Goal: Information Seeking & Learning: Learn about a topic

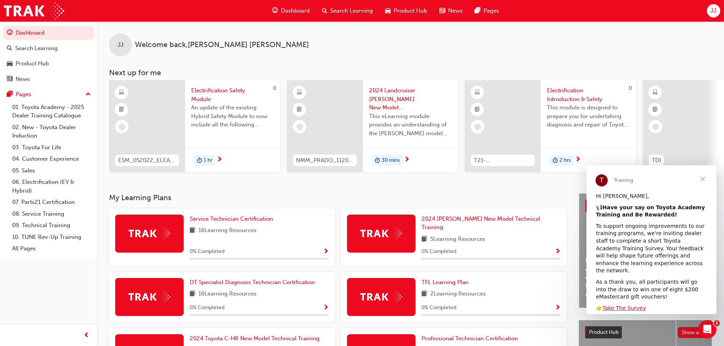
click at [704, 179] on span "Close" at bounding box center [702, 178] width 27 height 27
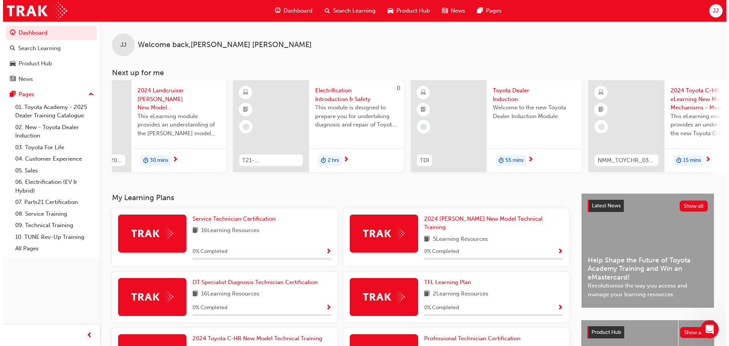
scroll to position [0, 268]
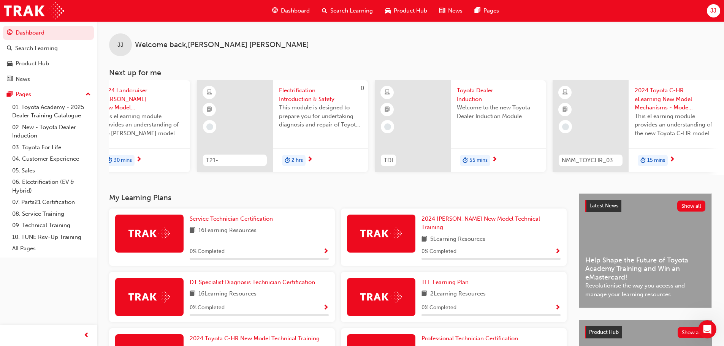
click at [469, 92] on span "Toyota Dealer Induction" at bounding box center [498, 94] width 83 height 17
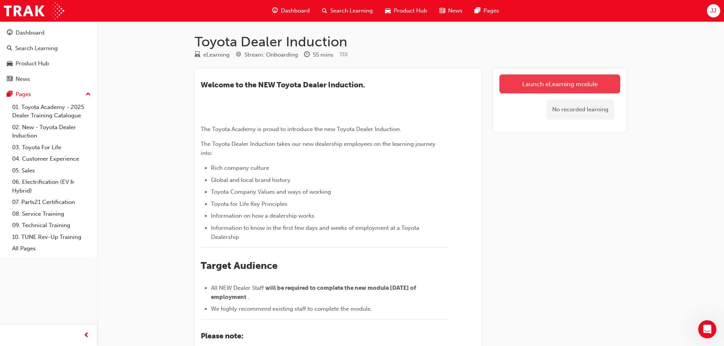
click at [548, 87] on link "Launch eLearning module" at bounding box center [559, 83] width 121 height 19
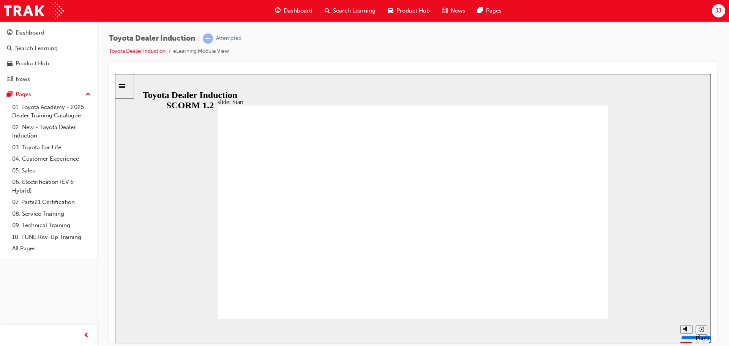
click at [185, 331] on input "slide progress" at bounding box center [160, 329] width 49 height 6
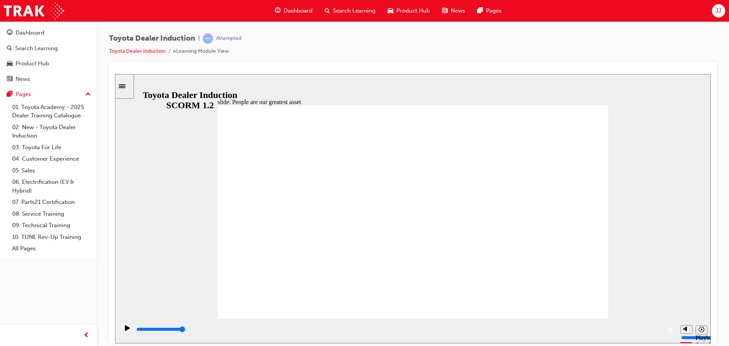
click at [185, 330] on input "slide progress" at bounding box center [160, 329] width 49 height 6
type input "7500"
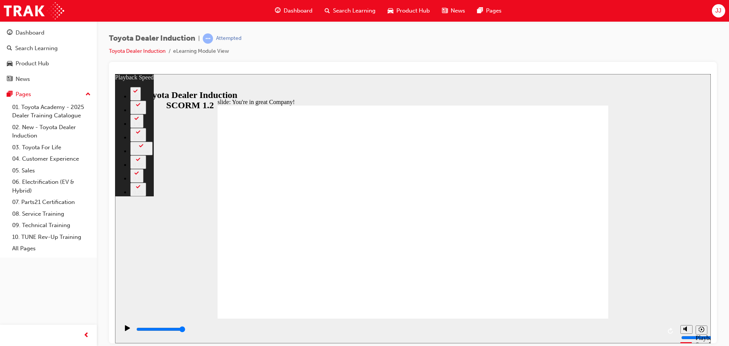
type input "156"
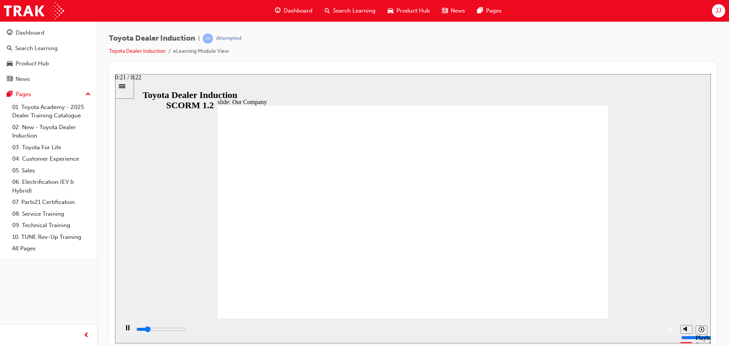
click at [185, 330] on input "slide progress" at bounding box center [160, 329] width 49 height 6
click at [651, 329] on div "playback controls" at bounding box center [399, 329] width 526 height 8
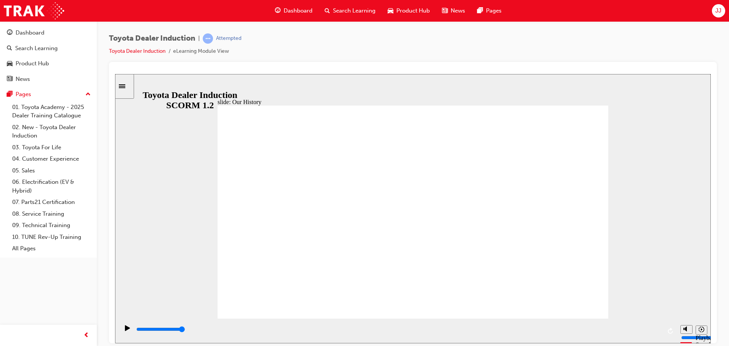
drag, startPoint x: 317, startPoint y: 273, endPoint x: 395, endPoint y: 273, distance: 78.3
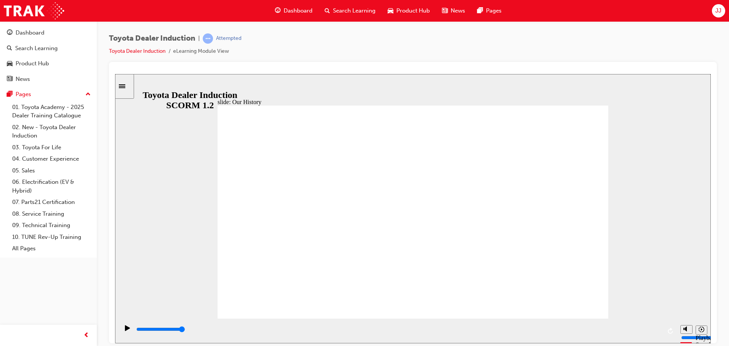
drag, startPoint x: 413, startPoint y: 278, endPoint x: 524, endPoint y: 280, distance: 110.2
click at [646, 327] on div "playback controls" at bounding box center [399, 329] width 526 height 8
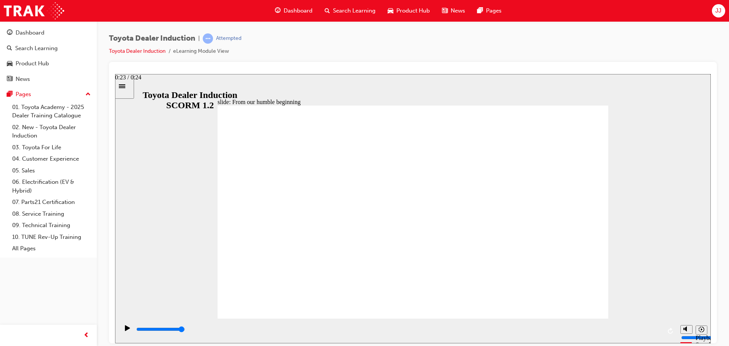
click at [185, 330] on input "slide progress" at bounding box center [160, 329] width 49 height 6
click at [185, 331] on input "slide progress" at bounding box center [160, 329] width 49 height 6
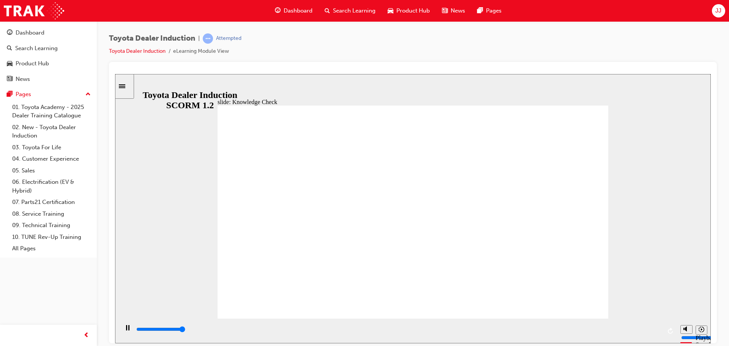
type input "5000"
radio input "true"
drag, startPoint x: 570, startPoint y: 111, endPoint x: 565, endPoint y: 112, distance: 5.1
type input "5000"
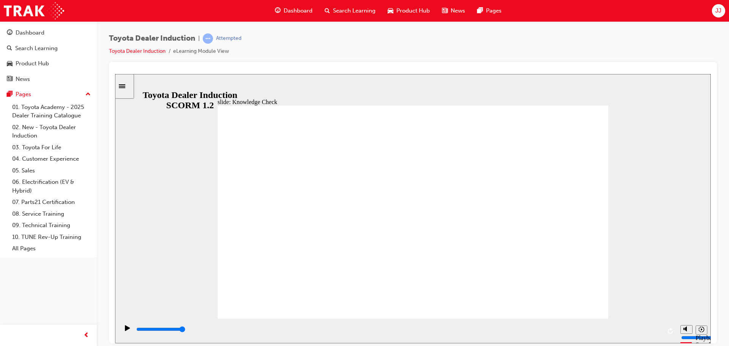
radio input "true"
drag, startPoint x: 649, startPoint y: 330, endPoint x: 657, endPoint y: 329, distance: 8.0
click at [185, 330] on input "slide progress" at bounding box center [160, 329] width 49 height 6
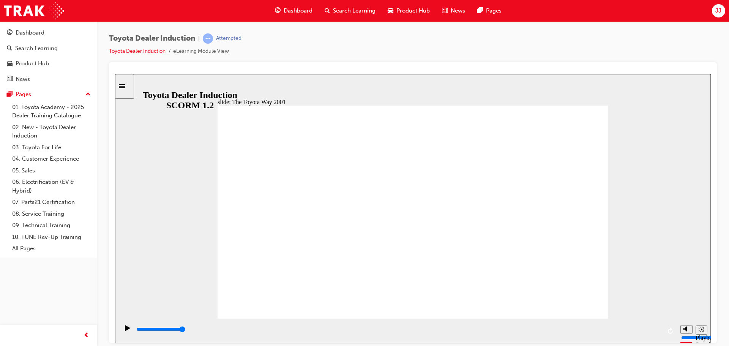
click at [185, 330] on input "slide progress" at bounding box center [160, 329] width 49 height 6
type input "19900"
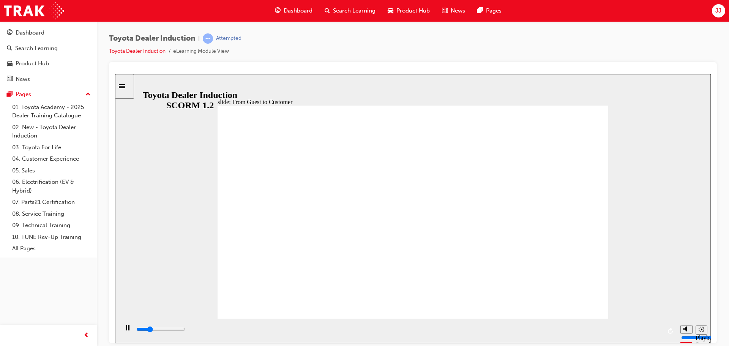
click at [657, 329] on div "playback controls" at bounding box center [399, 329] width 526 height 8
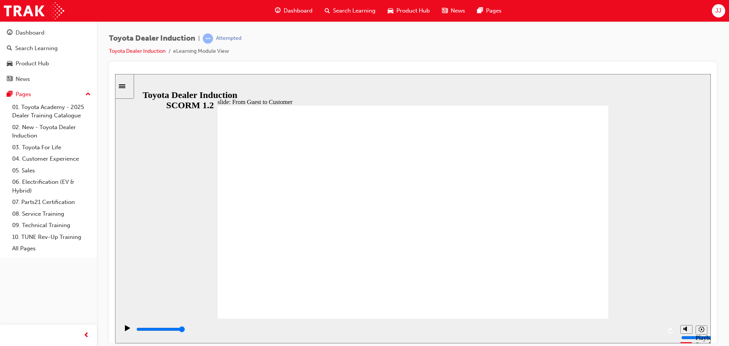
drag, startPoint x: 493, startPoint y: 205, endPoint x: 466, endPoint y: 219, distance: 30.2
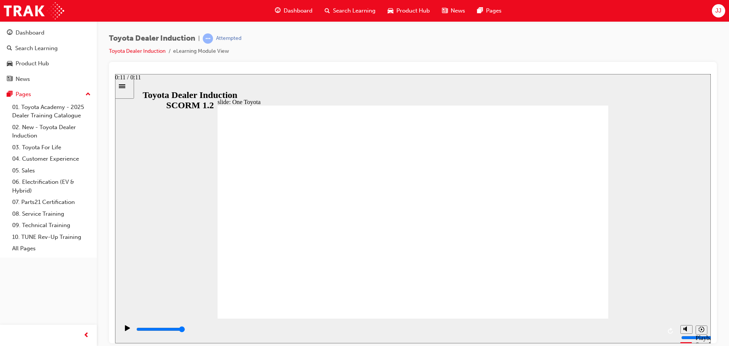
click at [655, 332] on div "playback controls" at bounding box center [399, 329] width 526 height 8
click at [185, 330] on input "slide progress" at bounding box center [160, 329] width 49 height 6
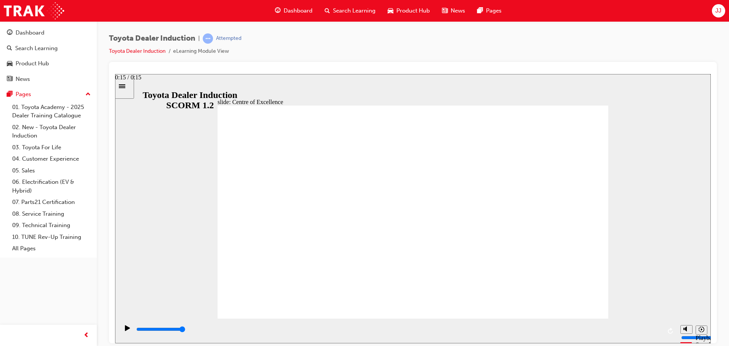
type input "15300"
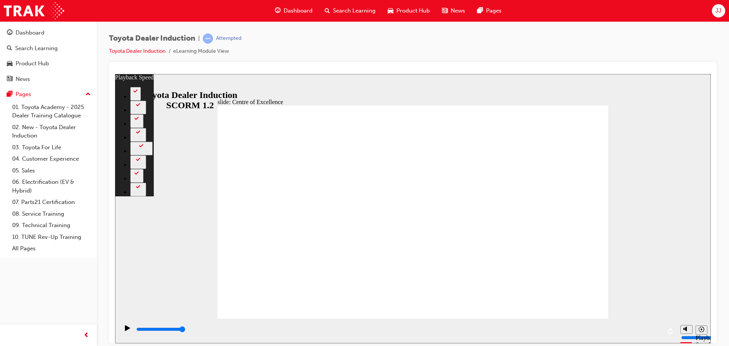
drag, startPoint x: 592, startPoint y: 301, endPoint x: 597, endPoint y: 300, distance: 4.6
type input "248"
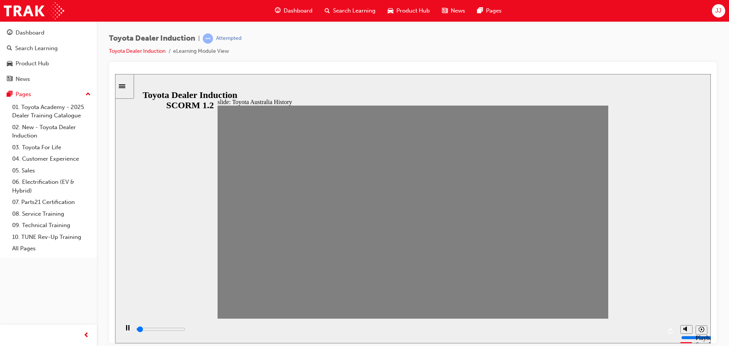
drag, startPoint x: 232, startPoint y: 218, endPoint x: 246, endPoint y: 217, distance: 14.1
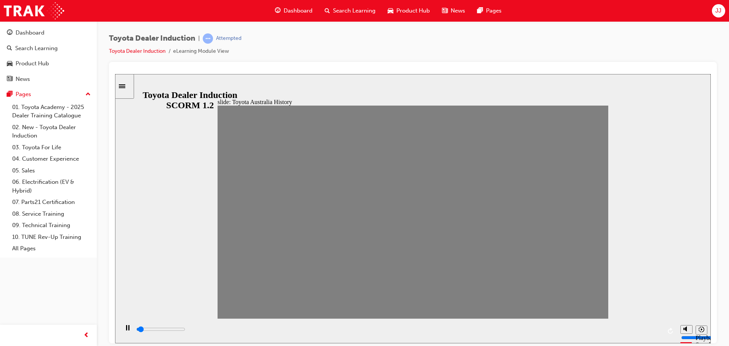
drag, startPoint x: 311, startPoint y: 215, endPoint x: 320, endPoint y: 215, distance: 9.2
drag, startPoint x: 325, startPoint y: 214, endPoint x: 336, endPoint y: 214, distance: 10.6
drag, startPoint x: 339, startPoint y: 214, endPoint x: 352, endPoint y: 214, distance: 12.9
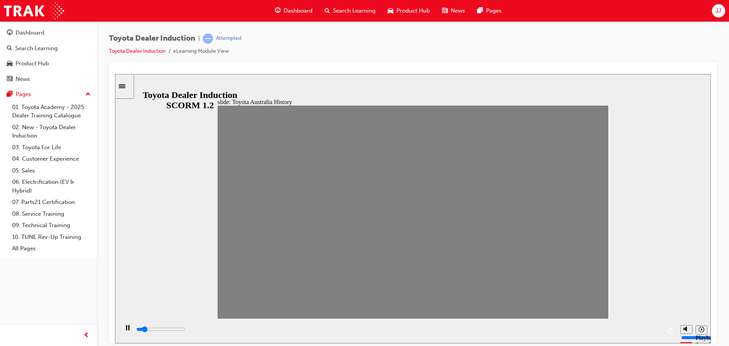
drag, startPoint x: 337, startPoint y: 214, endPoint x: 351, endPoint y: 214, distance: 14.1
drag, startPoint x: 358, startPoint y: 216, endPoint x: 367, endPoint y: 217, distance: 9.6
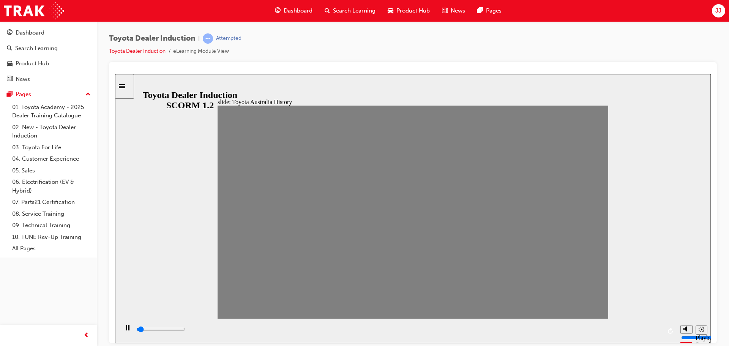
drag, startPoint x: 380, startPoint y: 217, endPoint x: 389, endPoint y: 217, distance: 9.5
drag, startPoint x: 391, startPoint y: 217, endPoint x: 403, endPoint y: 218, distance: 12.6
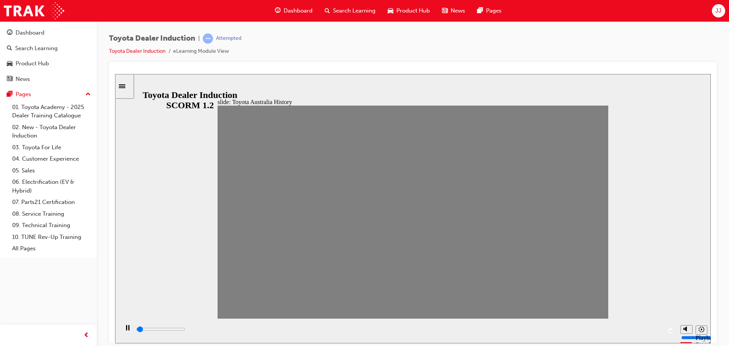
drag, startPoint x: 408, startPoint y: 217, endPoint x: 420, endPoint y: 216, distance: 11.8
drag, startPoint x: 429, startPoint y: 217, endPoint x: 448, endPoint y: 217, distance: 19.0
drag, startPoint x: 448, startPoint y: 217, endPoint x: 460, endPoint y: 218, distance: 11.8
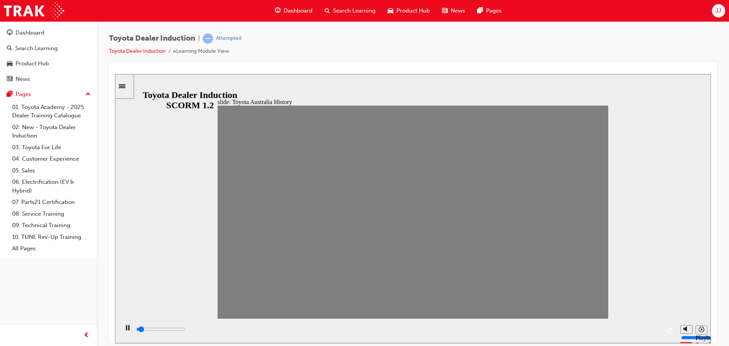
drag, startPoint x: 462, startPoint y: 218, endPoint x: 476, endPoint y: 218, distance: 13.3
drag, startPoint x: 485, startPoint y: 219, endPoint x: 500, endPoint y: 220, distance: 14.9
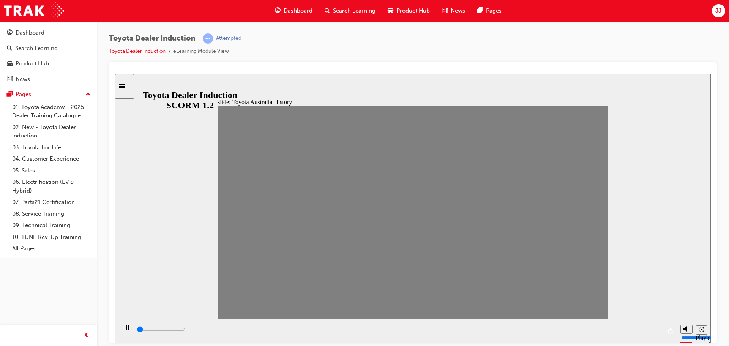
drag, startPoint x: 503, startPoint y: 219, endPoint x: 515, endPoint y: 219, distance: 11.8
drag, startPoint x: 522, startPoint y: 218, endPoint x: 531, endPoint y: 218, distance: 9.5
drag, startPoint x: 538, startPoint y: 217, endPoint x: 548, endPoint y: 217, distance: 9.9
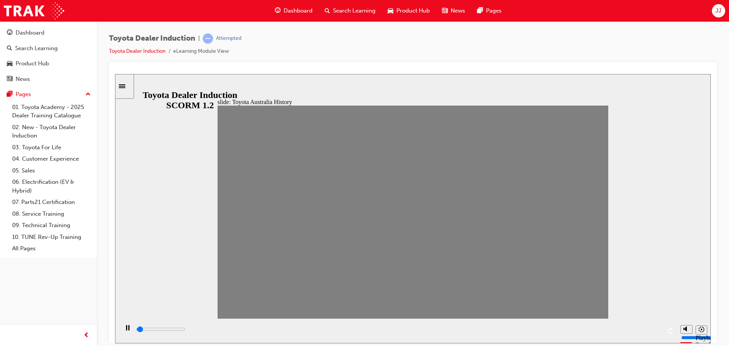
drag, startPoint x: 555, startPoint y: 217, endPoint x: 565, endPoint y: 217, distance: 10.3
drag, startPoint x: 576, startPoint y: 214, endPoint x: 587, endPoint y: 214, distance: 11.8
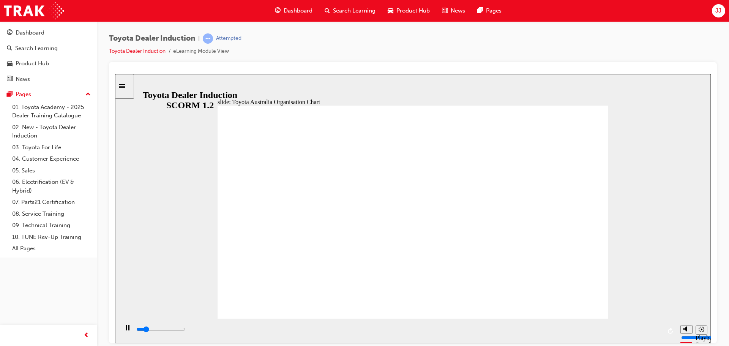
click at [652, 329] on div "playback controls" at bounding box center [399, 329] width 526 height 8
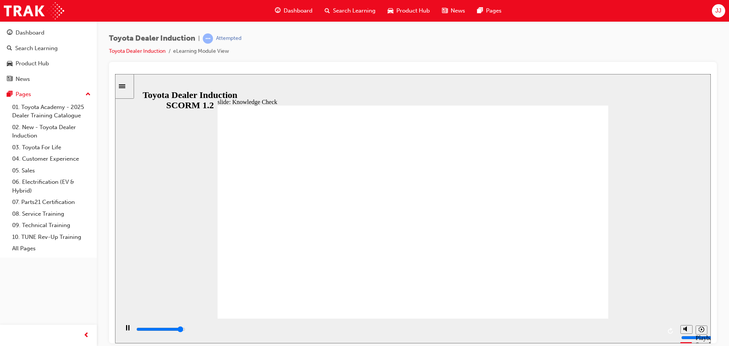
type input "4800"
radio input "true"
drag, startPoint x: 399, startPoint y: 245, endPoint x: 415, endPoint y: 237, distance: 17.5
type input "3800"
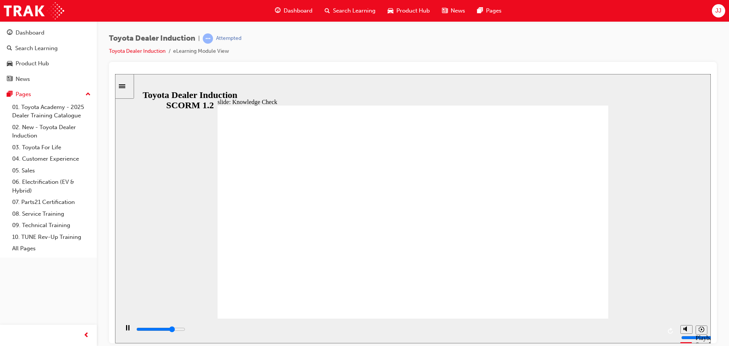
radio input "true"
type input "3700"
radio input "true"
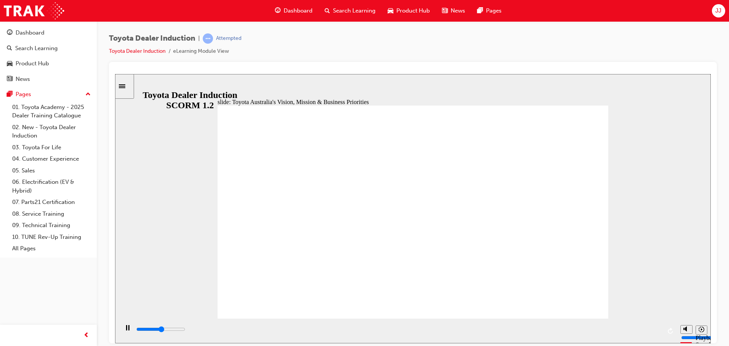
click at [657, 329] on div "playback controls" at bounding box center [399, 329] width 526 height 8
type input "9200"
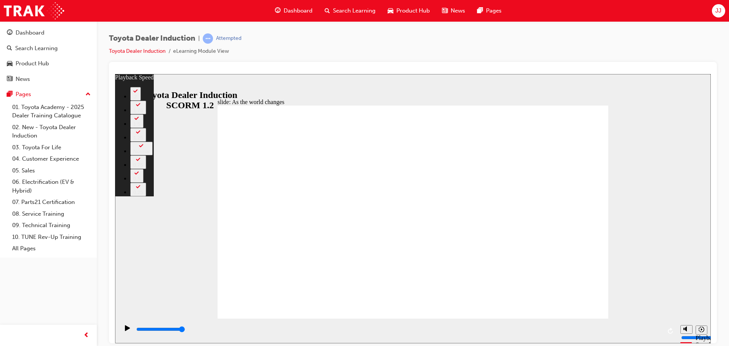
type input "128"
drag, startPoint x: 580, startPoint y: 306, endPoint x: 575, endPoint y: 301, distance: 7.3
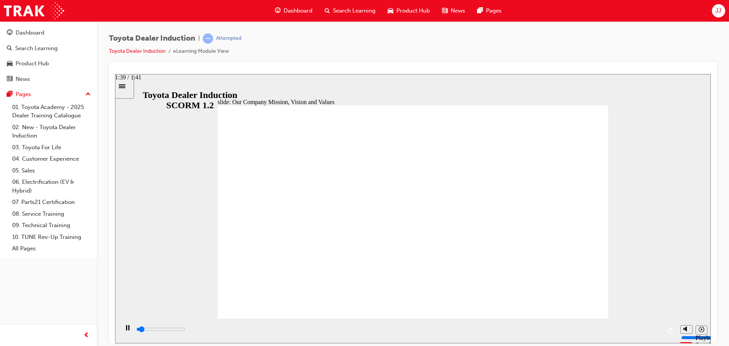
click at [652, 328] on div "playback controls" at bounding box center [399, 329] width 526 height 8
click at [655, 332] on div "playback controls" at bounding box center [399, 329] width 526 height 8
click at [653, 329] on div "playback controls" at bounding box center [399, 329] width 526 height 8
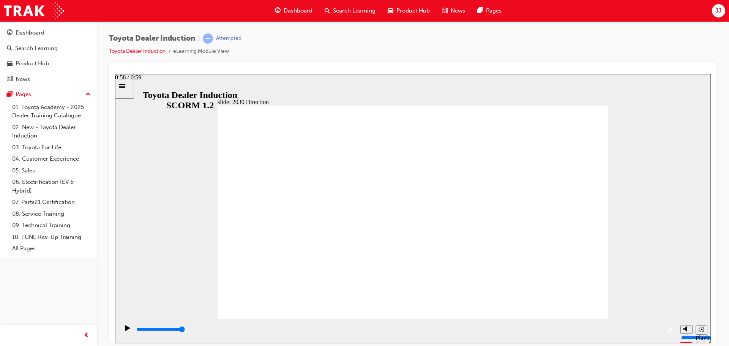
click at [185, 330] on input "slide progress" at bounding box center [160, 329] width 49 height 6
drag, startPoint x: 578, startPoint y: 296, endPoint x: 578, endPoint y: 301, distance: 4.6
type input "3800"
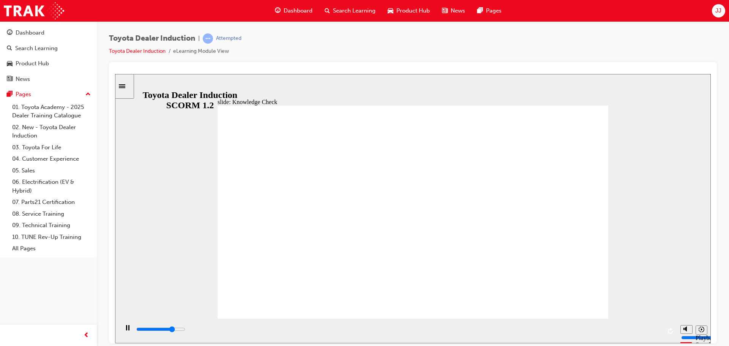
type input "h"
type input "4200"
type input "ha"
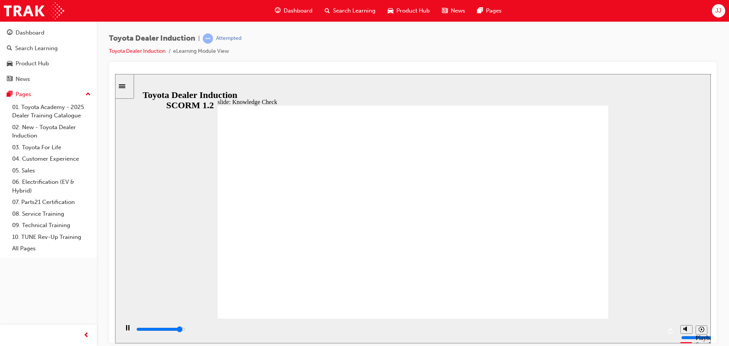
type input "4700"
type input "hap"
type input "4800"
type input "happ"
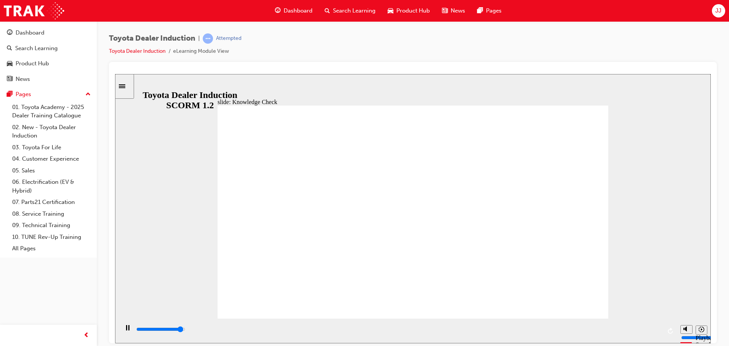
type input "happ"
type input "5000"
type input "happi"
type input "happin"
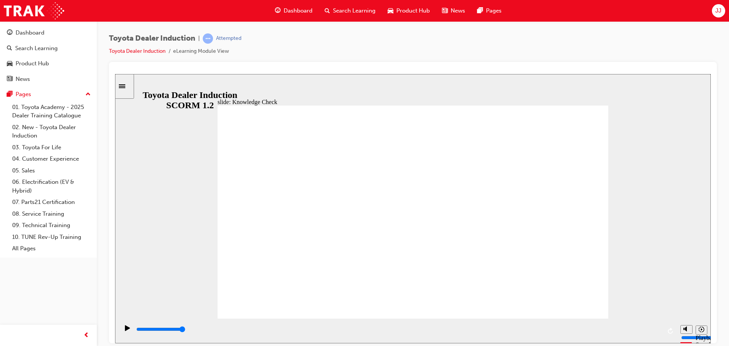
type input "happin"
type input "happine"
type input "happines"
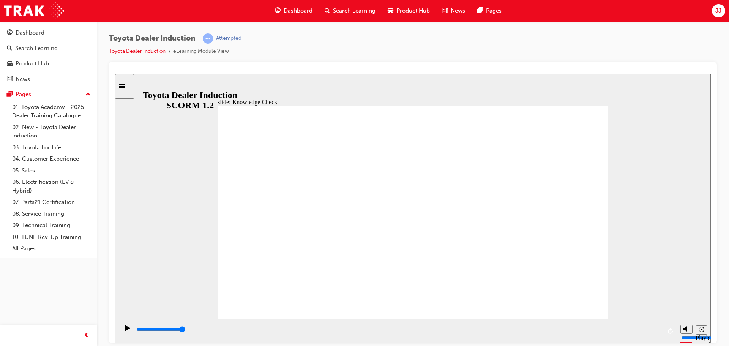
type input "happiness"
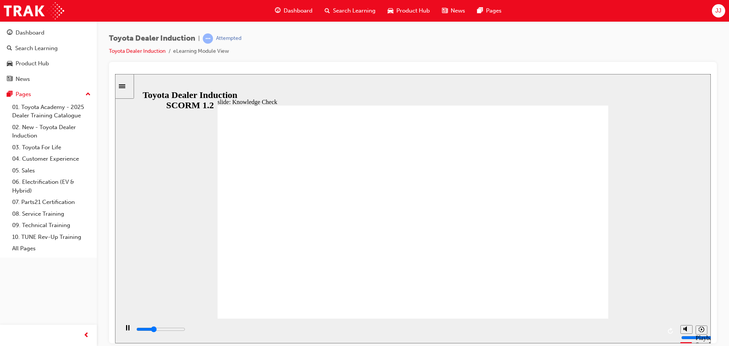
type input "3200"
type input "m"
type input "3400"
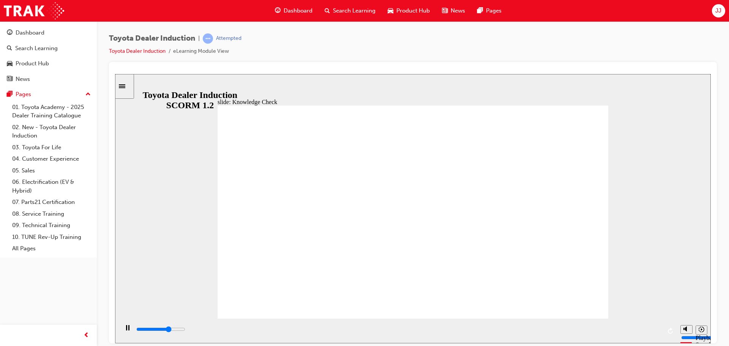
type input "mo"
type input "3700"
type input "mov"
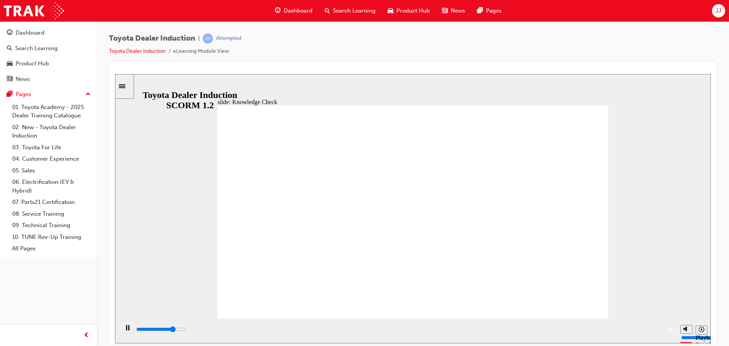
type input "3900"
type input "move"
type input "4100"
type input "moved"
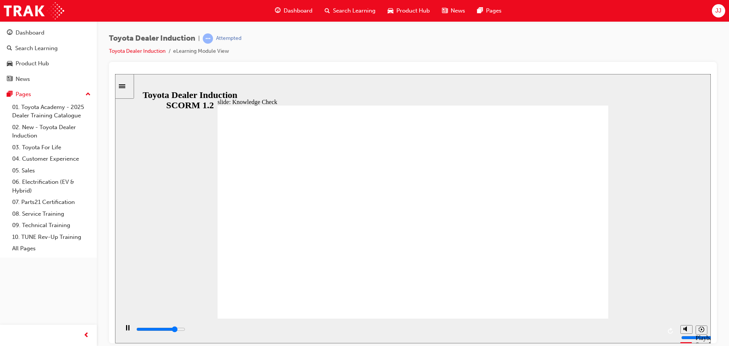
type input "moved"
type input "5000"
type input "moved"
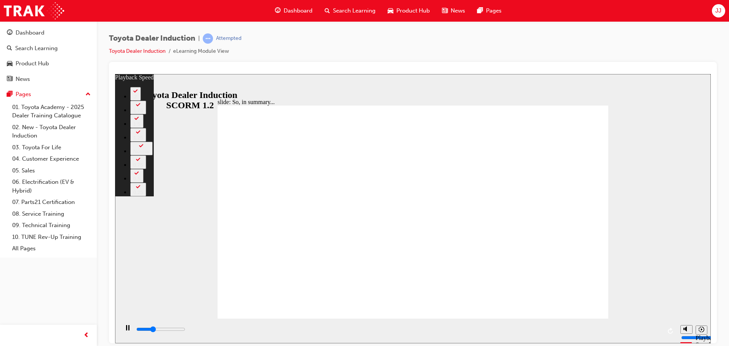
type input "2100"
type input "0"
type input "2400"
type input "0"
type input "2600"
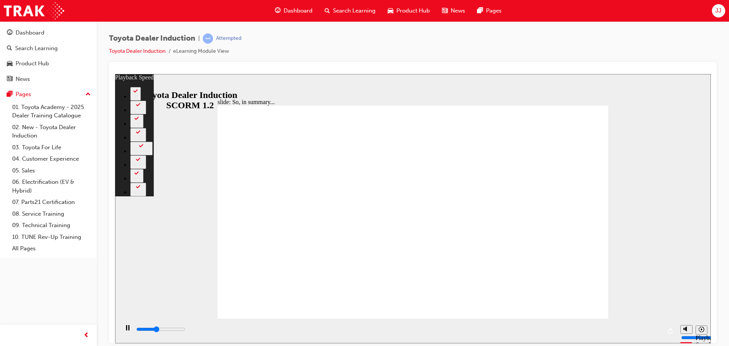
type input "1"
type input "2900"
type input "1"
type input "3200"
type input "1"
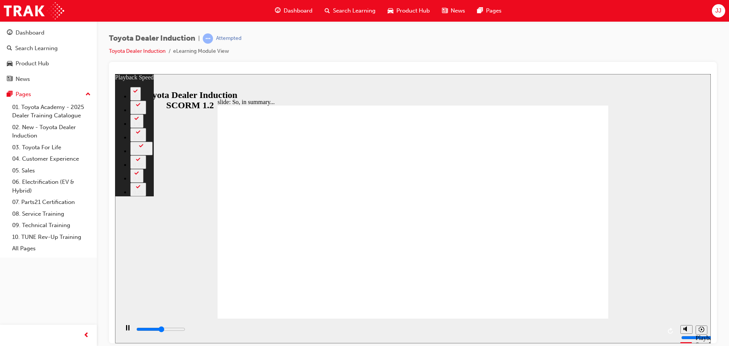
type input "3400"
type input "1"
type input "3600"
type input "125"
type input "3600"
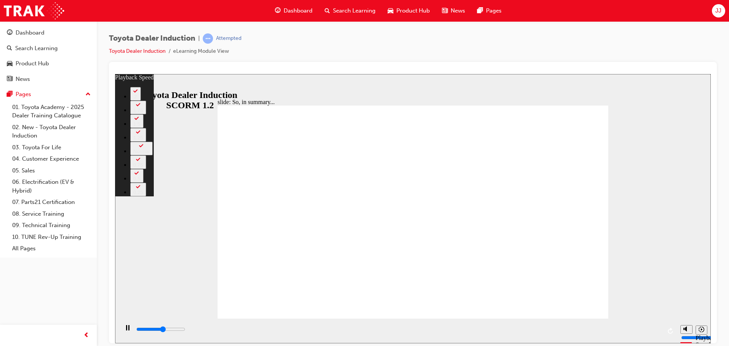
type input "125"
type input "3700"
type input "125"
type input "3800"
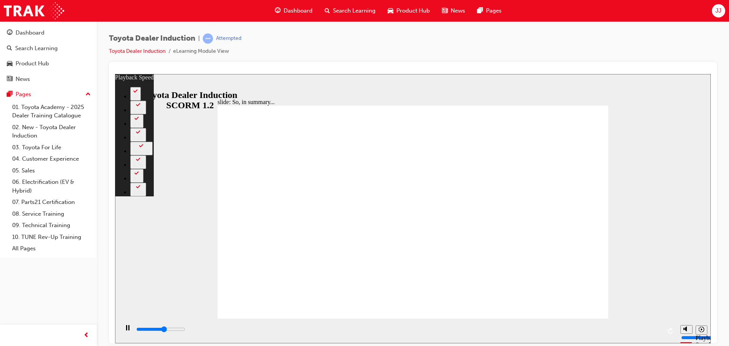
type input "125"
type input "3900"
type input "125"
type input "4200"
type input "125"
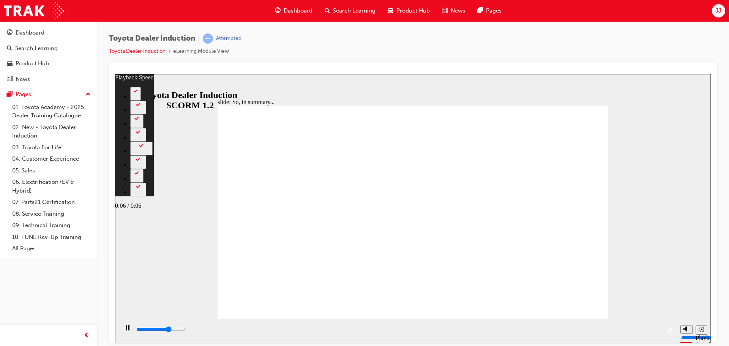
type input "4500"
type input "126"
click at [185, 330] on input "slide progress" at bounding box center [160, 329] width 49 height 6
type input "6500"
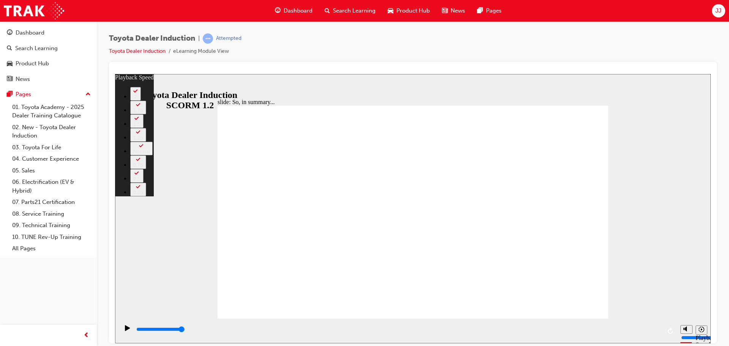
type input "128"
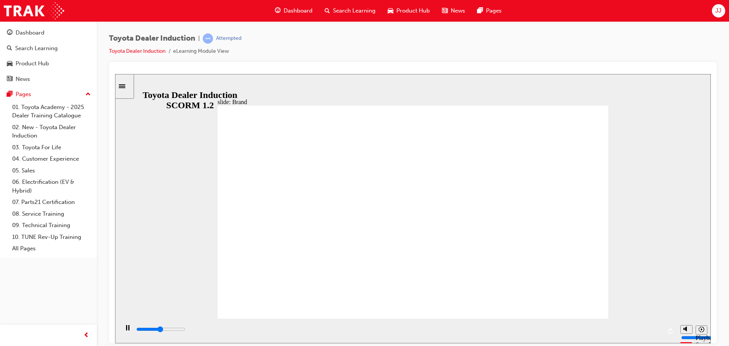
click at [185, 331] on input "slide progress" at bounding box center [160, 329] width 49 height 6
click at [659, 331] on div "playback controls" at bounding box center [399, 329] width 526 height 8
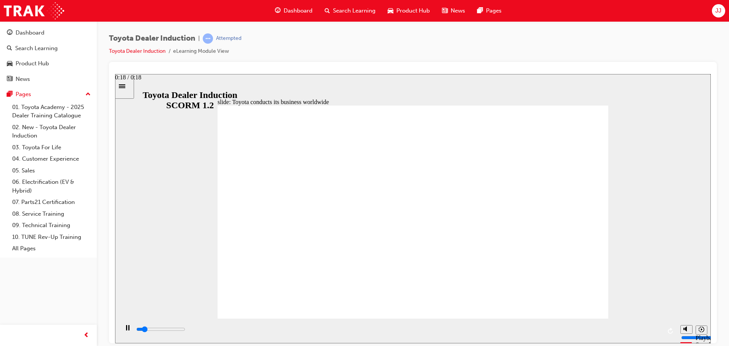
click at [658, 329] on div "playback controls" at bounding box center [399, 329] width 526 height 8
drag, startPoint x: 557, startPoint y: 298, endPoint x: 574, endPoint y: 300, distance: 17.2
click at [185, 330] on input "slide progress" at bounding box center [160, 329] width 49 height 6
type input "8400"
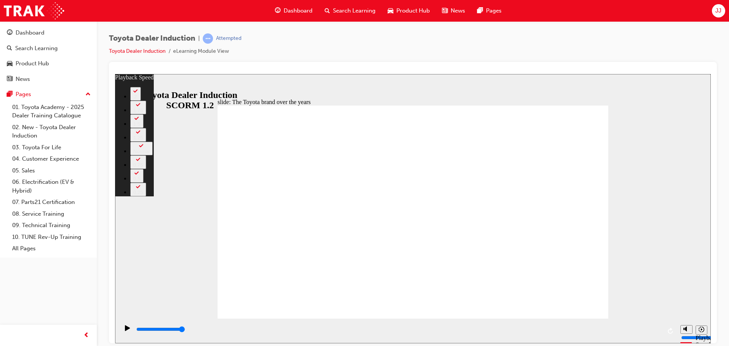
type input "165"
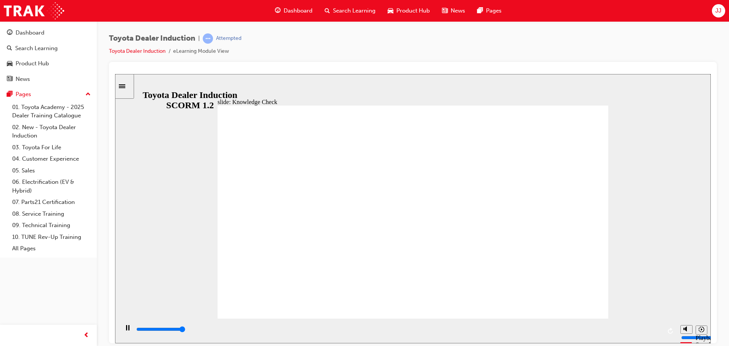
type input "5000"
radio input "true"
click at [655, 329] on div "playback controls" at bounding box center [399, 329] width 526 height 8
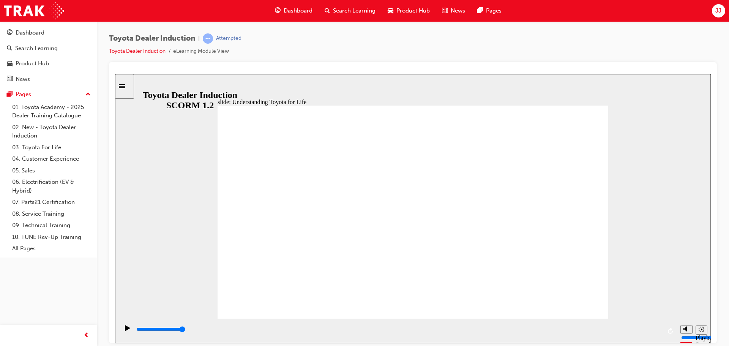
click at [650, 329] on div "playback controls" at bounding box center [399, 329] width 526 height 8
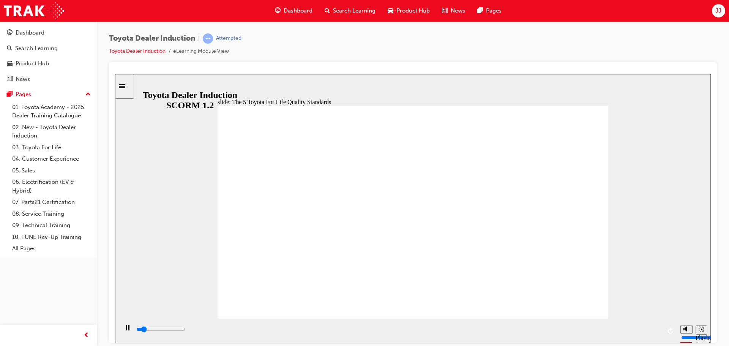
click at [655, 329] on div "playback controls" at bounding box center [399, 329] width 526 height 8
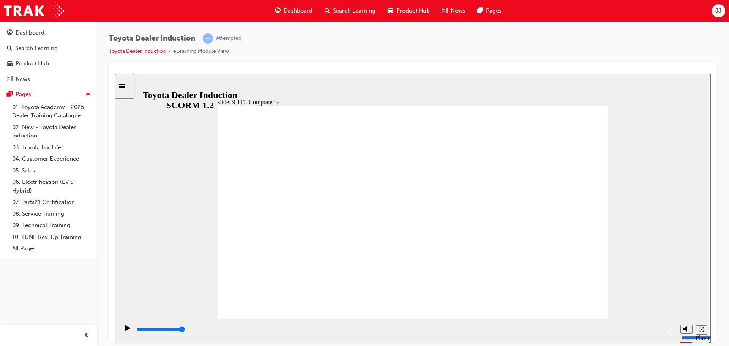
drag, startPoint x: 347, startPoint y: 280, endPoint x: 374, endPoint y: 269, distance: 28.9
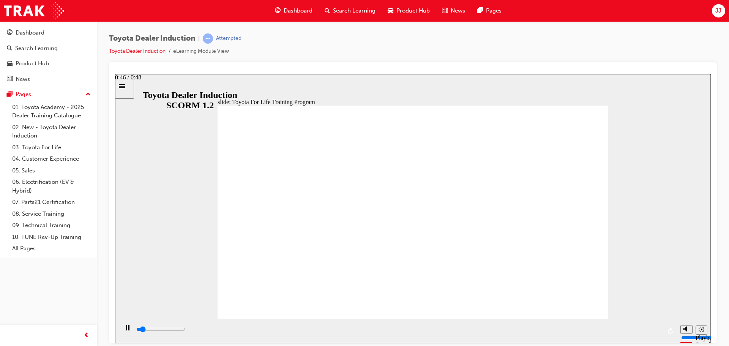
click at [185, 331] on input "slide progress" at bounding box center [160, 329] width 49 height 6
drag, startPoint x: 638, startPoint y: 330, endPoint x: 645, endPoint y: 329, distance: 7.4
click at [185, 330] on input "slide progress" at bounding box center [160, 329] width 49 height 6
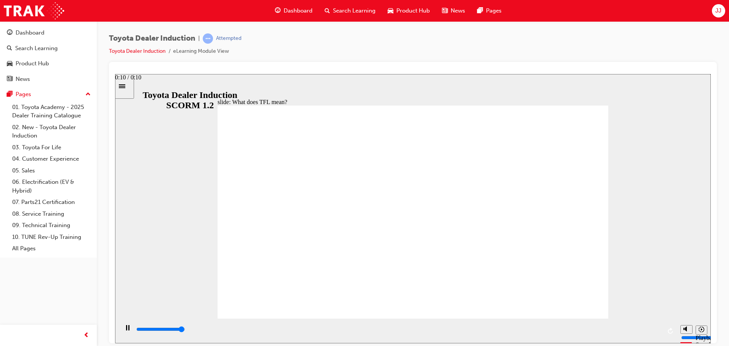
click at [656, 332] on div "playback controls" at bounding box center [399, 329] width 526 height 8
type input "10800"
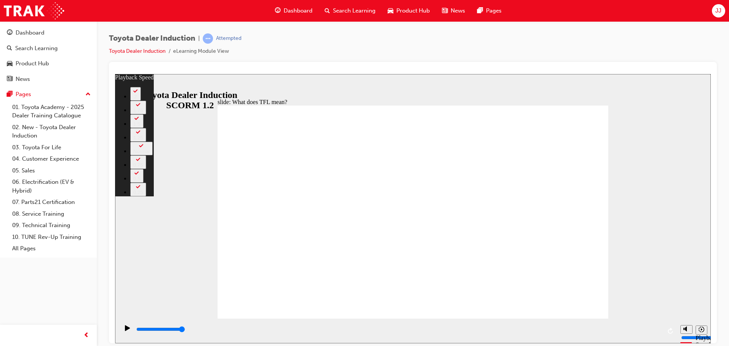
drag, startPoint x: 596, startPoint y: 304, endPoint x: 600, endPoint y: 303, distance: 4.2
type input "139"
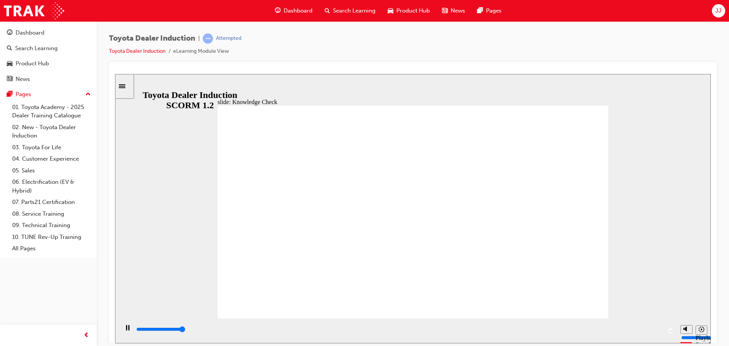
type input "5000"
radio input "true"
drag, startPoint x: 556, startPoint y: 115, endPoint x: 562, endPoint y: 116, distance: 5.9
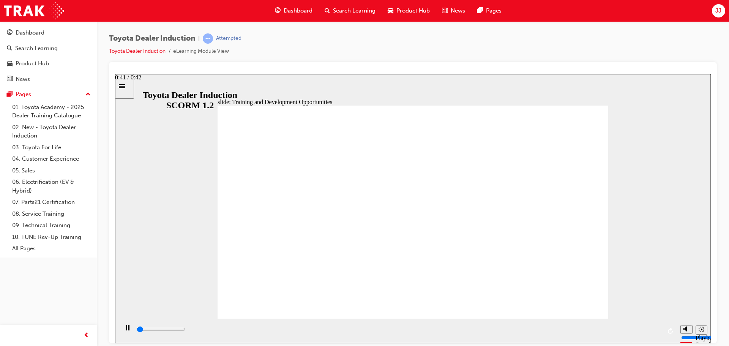
click at [656, 328] on div "playback controls" at bounding box center [399, 329] width 526 height 8
type input "42300"
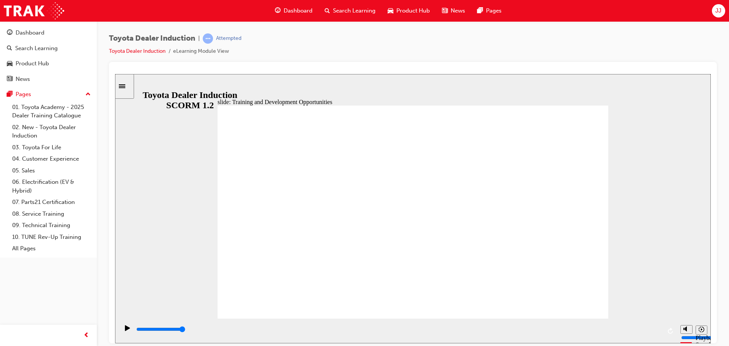
click at [185, 331] on input "slide progress" at bounding box center [160, 329] width 49 height 6
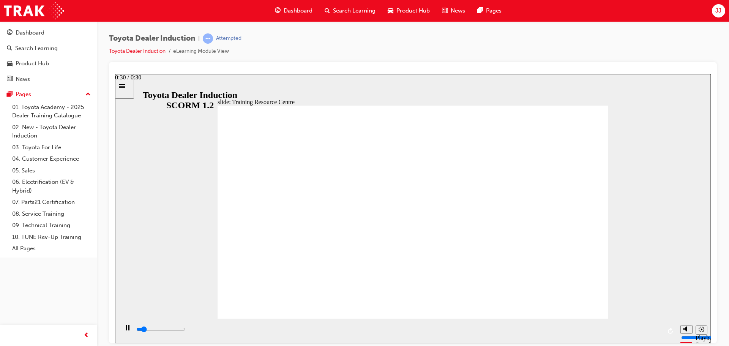
click at [650, 331] on div "playback controls" at bounding box center [399, 329] width 526 height 8
click at [658, 331] on div "playback controls" at bounding box center [399, 329] width 526 height 8
type input "5000"
radio input "true"
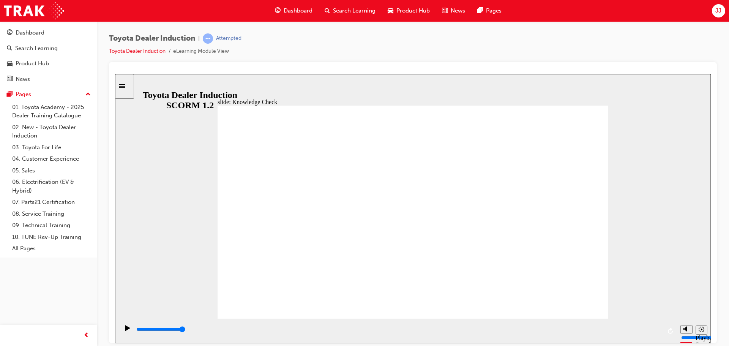
click at [655, 329] on div "playback controls" at bounding box center [399, 329] width 526 height 8
drag, startPoint x: 566, startPoint y: 300, endPoint x: 594, endPoint y: 318, distance: 32.7
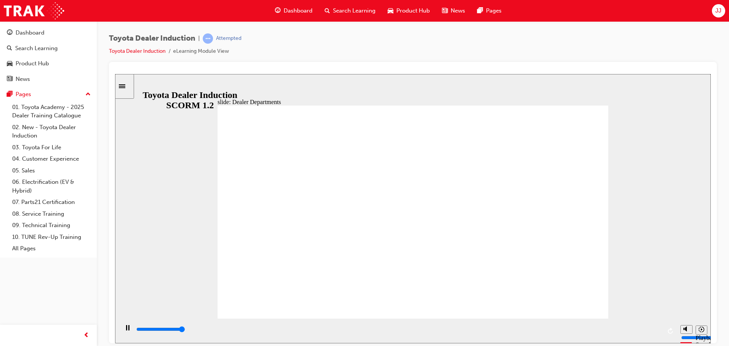
click at [655, 329] on div "playback controls" at bounding box center [399, 329] width 526 height 8
type input "11300"
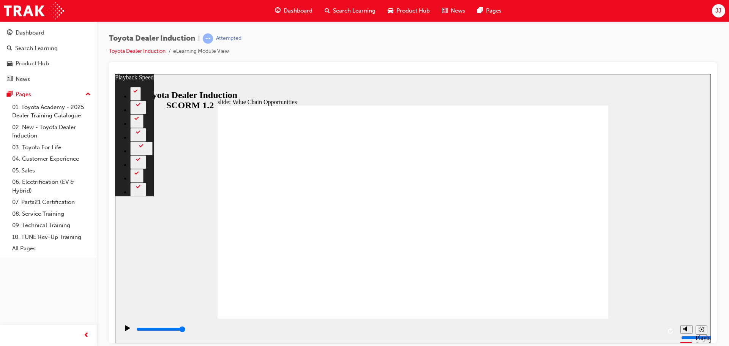
type input "64"
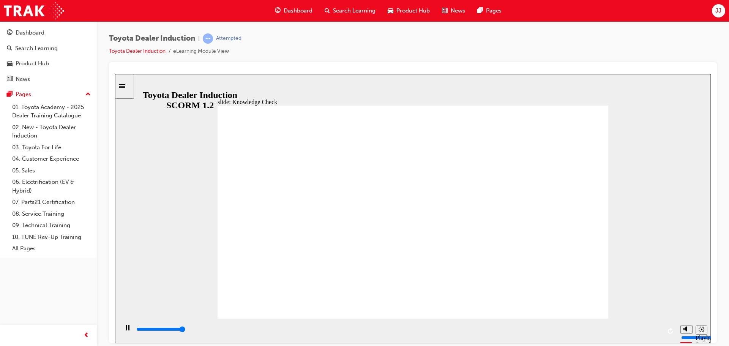
type input "5000"
radio input "true"
type input "5000"
drag, startPoint x: 326, startPoint y: 190, endPoint x: 327, endPoint y: 198, distance: 8.4
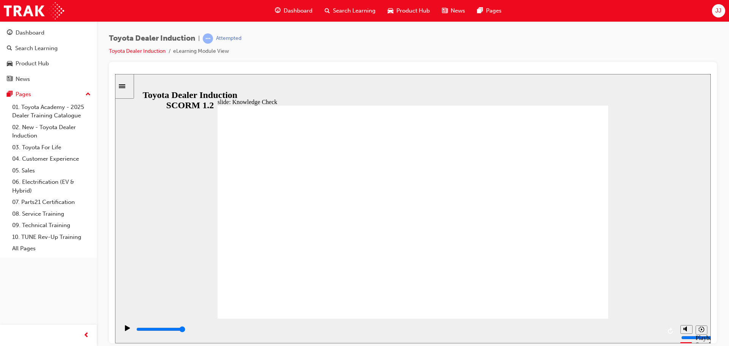
radio input "true"
drag, startPoint x: 601, startPoint y: 112, endPoint x: 582, endPoint y: 112, distance: 18.2
click at [654, 329] on div "playback controls" at bounding box center [399, 329] width 526 height 8
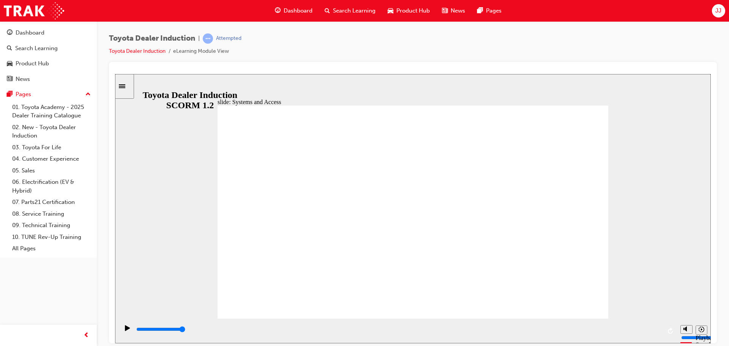
drag, startPoint x: 600, startPoint y: 103, endPoint x: 600, endPoint y: 109, distance: 6.1
drag, startPoint x: 566, startPoint y: 306, endPoint x: 567, endPoint y: 302, distance: 4.6
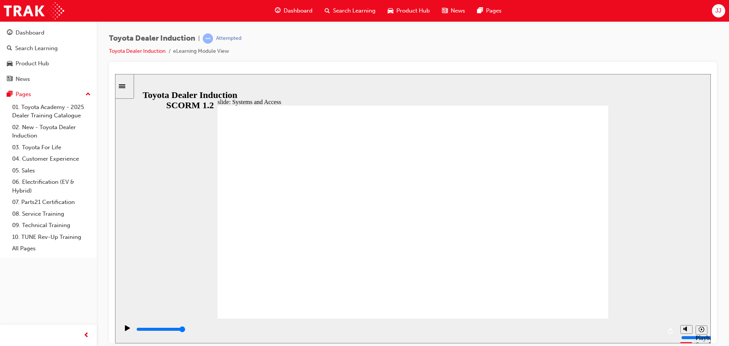
click at [653, 329] on div "playback controls" at bounding box center [399, 329] width 526 height 8
click at [650, 328] on div "playback controls" at bounding box center [399, 329] width 526 height 8
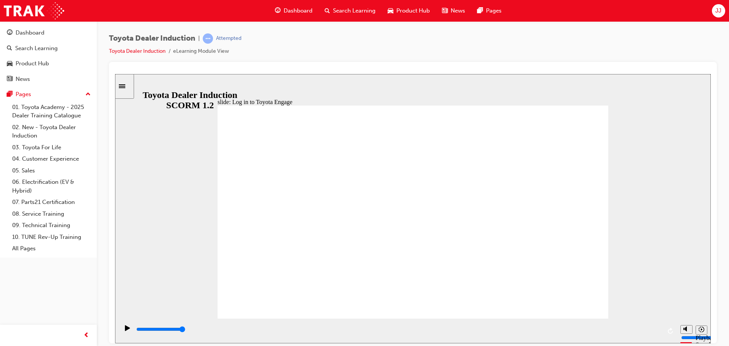
click at [185, 331] on input "slide progress" at bounding box center [160, 329] width 49 height 6
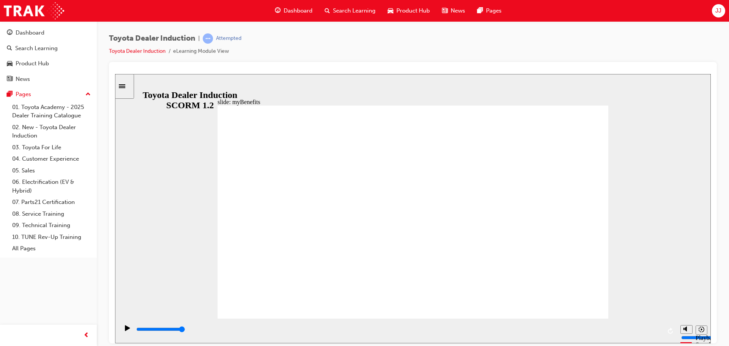
drag, startPoint x: 458, startPoint y: 185, endPoint x: 462, endPoint y: 183, distance: 4.2
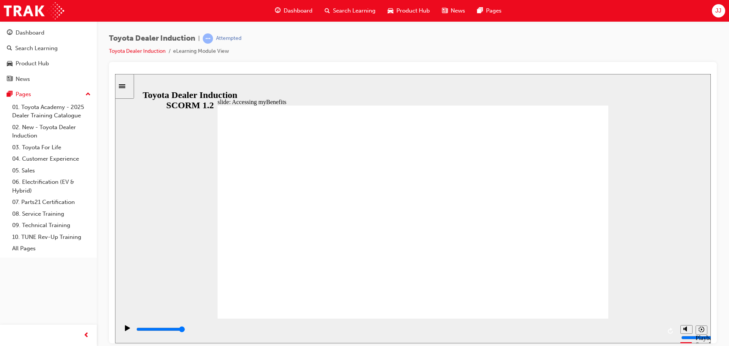
type input "5000"
type input "t"
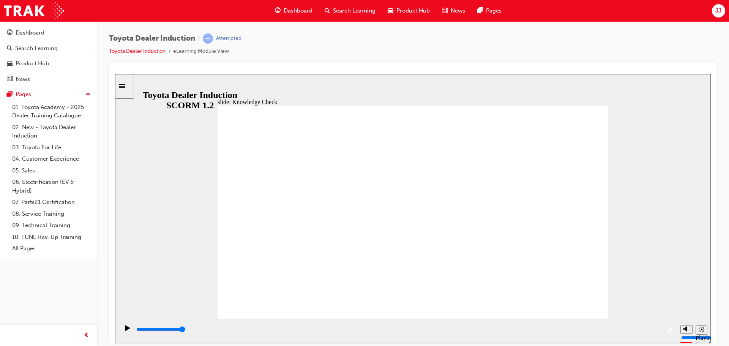
type input "to"
type input "toy"
type input "toyo"
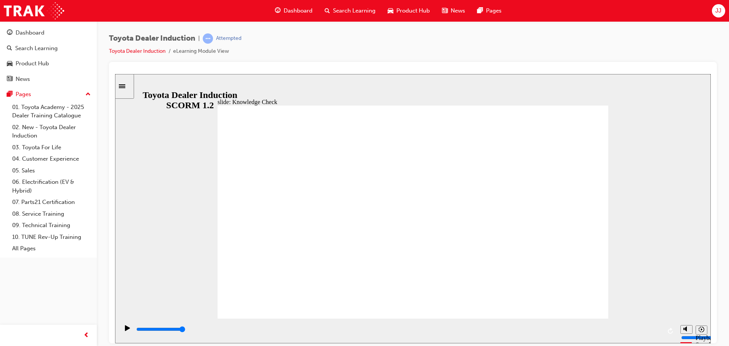
type input "toyo"
type input "toyot"
type input "toyota"
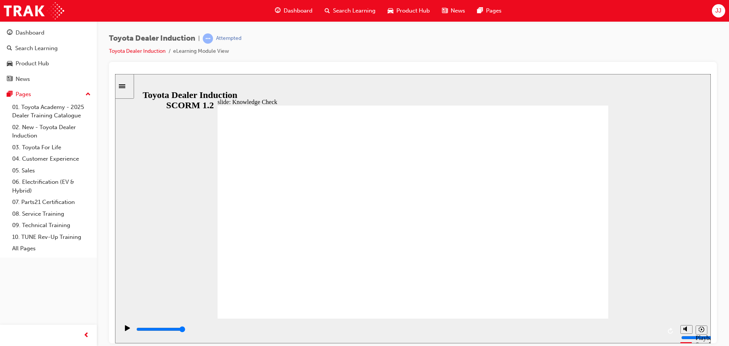
type input "toyota"
type input "toyota engage app"
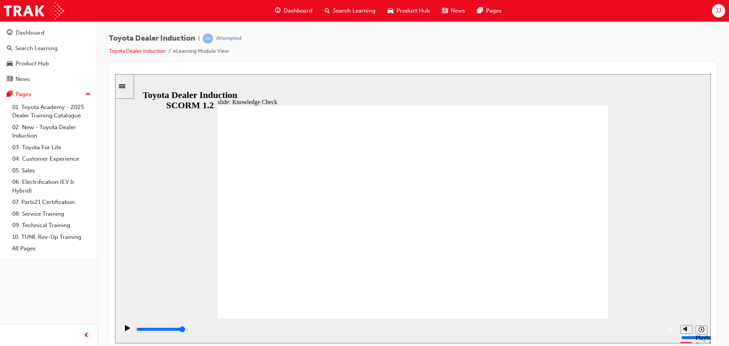
type input "toyota engage app"
click at [185, 330] on input "slide progress" at bounding box center [160, 329] width 49 height 6
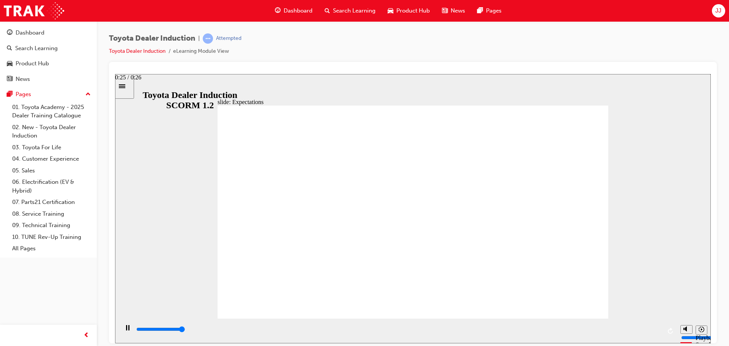
click at [657, 329] on div "playback controls" at bounding box center [399, 329] width 526 height 8
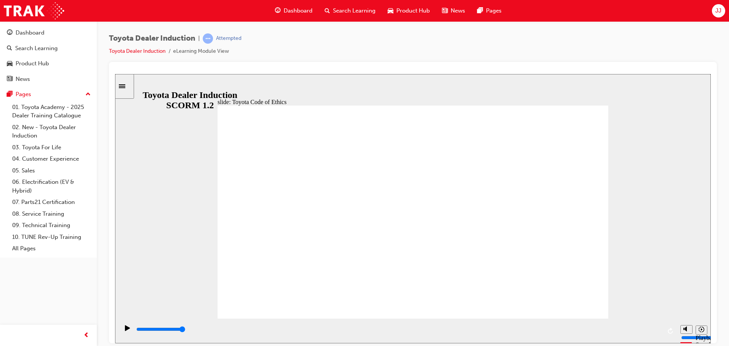
drag, startPoint x: 593, startPoint y: 304, endPoint x: 576, endPoint y: 299, distance: 18.2
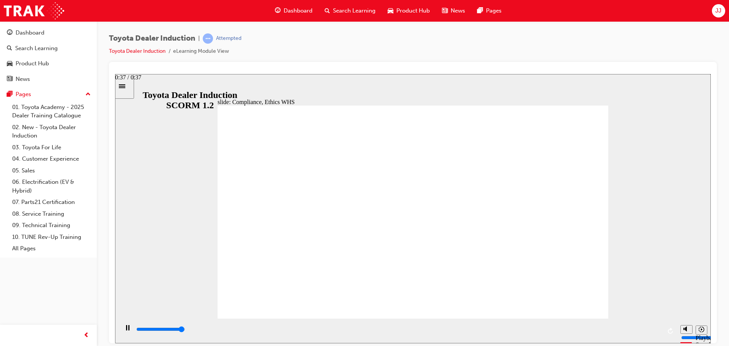
click at [653, 327] on div "playback controls" at bounding box center [399, 329] width 526 height 8
drag, startPoint x: 598, startPoint y: 301, endPoint x: 583, endPoint y: 296, distance: 15.5
type input "7400"
checkbox input "true"
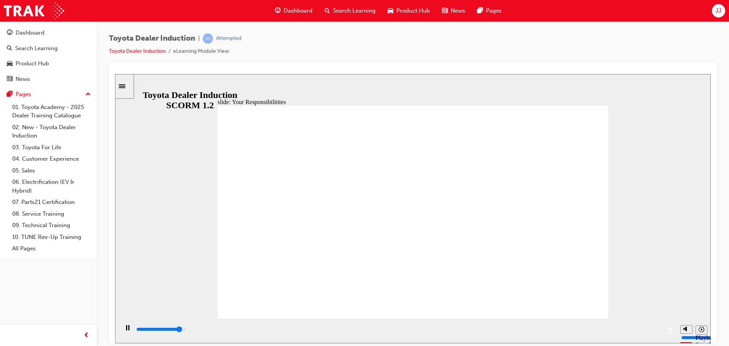
type input "7900"
checkbox input "true"
type input "8400"
checkbox input "true"
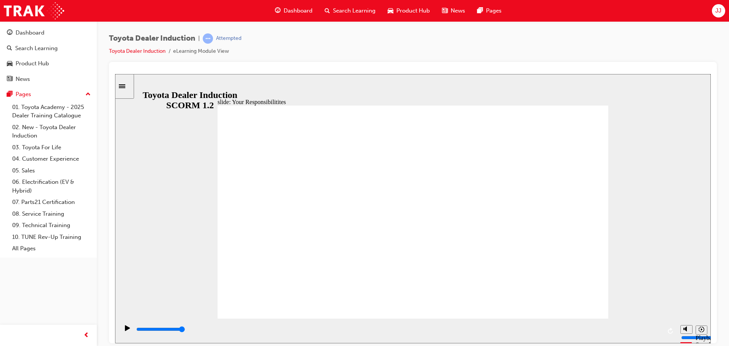
drag, startPoint x: 252, startPoint y: 207, endPoint x: 251, endPoint y: 213, distance: 5.8
checkbox input "true"
drag, startPoint x: 257, startPoint y: 259, endPoint x: 257, endPoint y: 263, distance: 3.8
checkbox input "true"
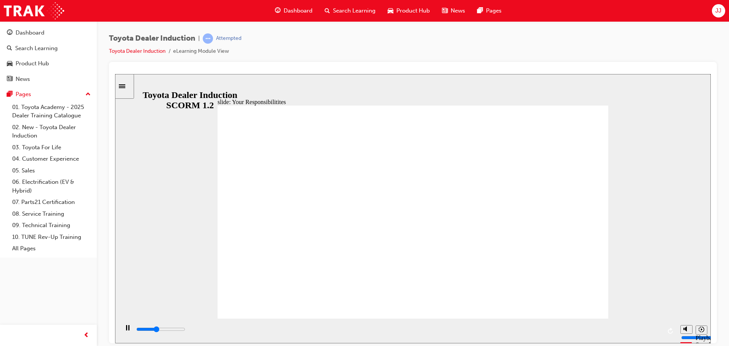
drag, startPoint x: 659, startPoint y: 333, endPoint x: 657, endPoint y: 329, distance: 4.2
click at [659, 333] on div "playback controls" at bounding box center [399, 329] width 526 height 8
click at [185, 330] on input "slide progress" at bounding box center [160, 329] width 49 height 6
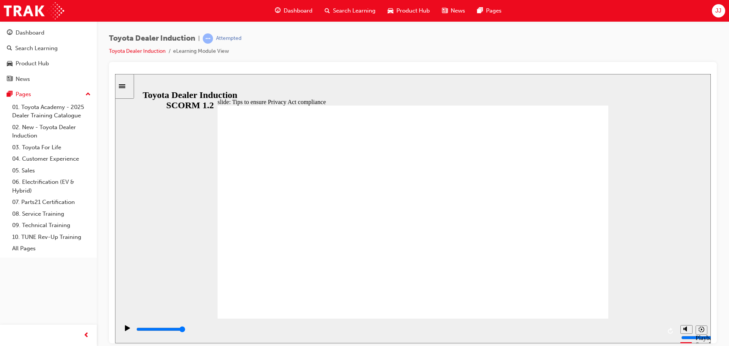
click at [654, 329] on div "playback controls" at bounding box center [399, 329] width 526 height 8
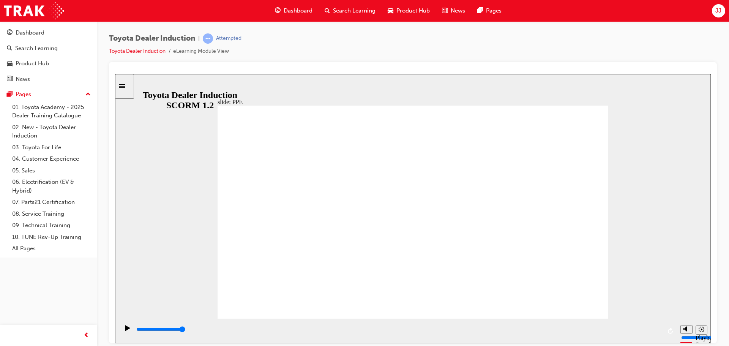
click at [654, 334] on div "playback controls" at bounding box center [399, 329] width 526 height 8
type input "5000"
checkbox input "true"
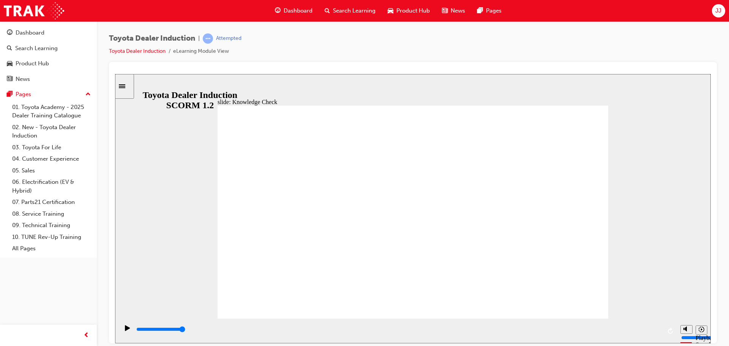
checkbox input "true"
drag, startPoint x: 317, startPoint y: 269, endPoint x: 321, endPoint y: 288, distance: 19.7
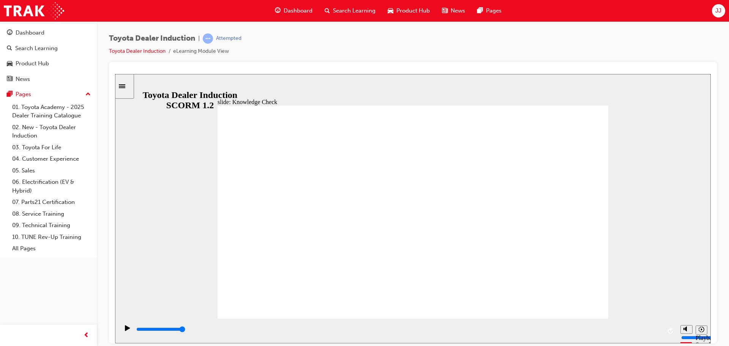
checkbox input "true"
type input "5000"
radio input "true"
drag, startPoint x: 562, startPoint y: 118, endPoint x: 574, endPoint y: 109, distance: 15.5
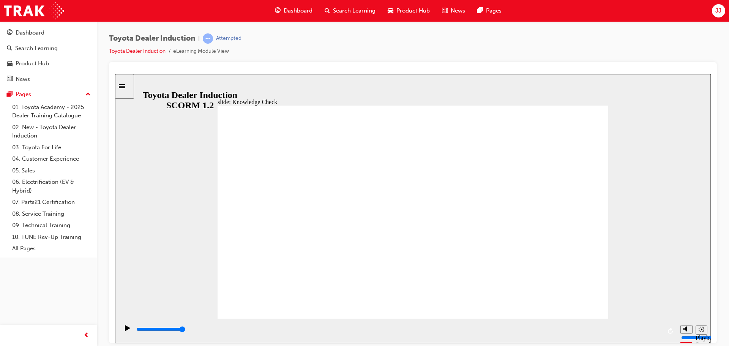
type input "3500"
checkbox input "true"
type input "4000"
checkbox input "true"
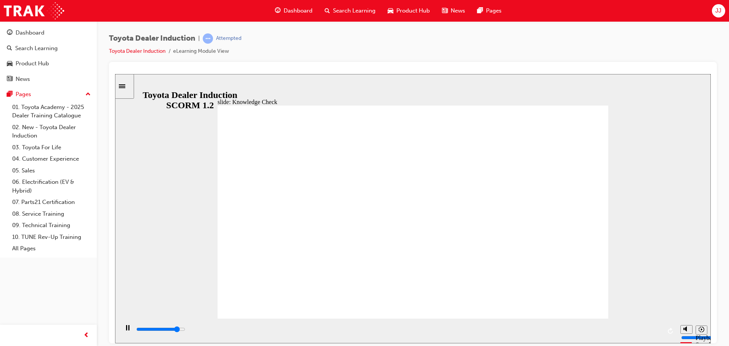
type input "4500"
checkbox input "true"
type input "5000"
checkbox input "true"
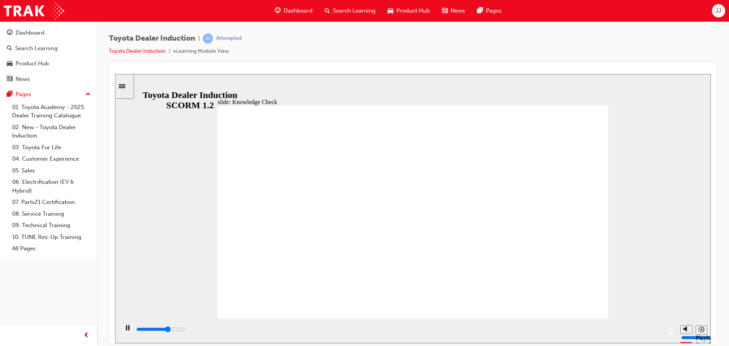
type input "3300"
checkbox input "true"
type input "3800"
checkbox input "true"
type input "4200"
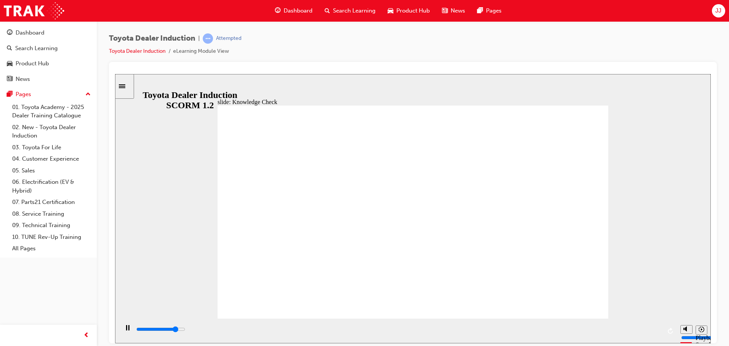
checkbox input "true"
type input "4700"
checkbox input "true"
click at [185, 331] on input "slide progress" at bounding box center [160, 329] width 49 height 6
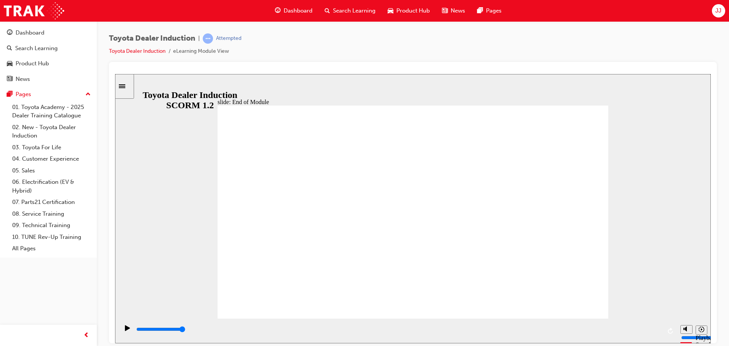
click at [657, 328] on div "playback controls" at bounding box center [399, 329] width 526 height 8
type input "9900"
click at [714, 9] on div "JJ" at bounding box center [718, 10] width 13 height 13
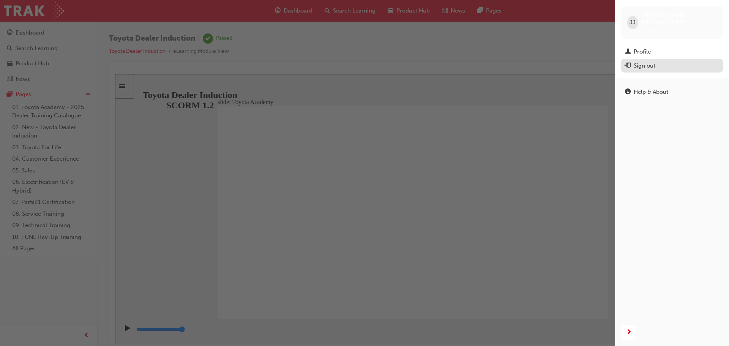
click at [652, 62] on div "Sign out" at bounding box center [645, 66] width 22 height 9
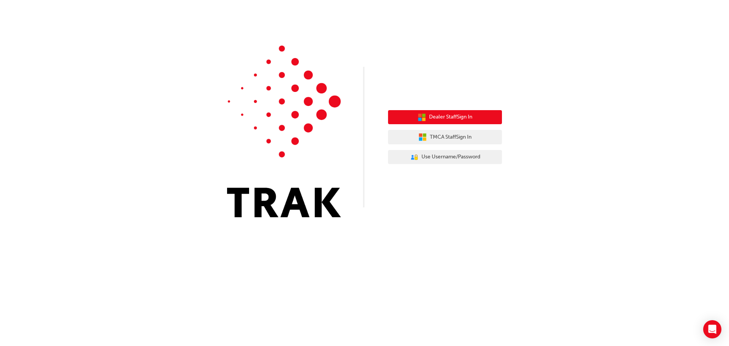
click at [436, 122] on button "Dealer Staff Sign In" at bounding box center [445, 117] width 114 height 14
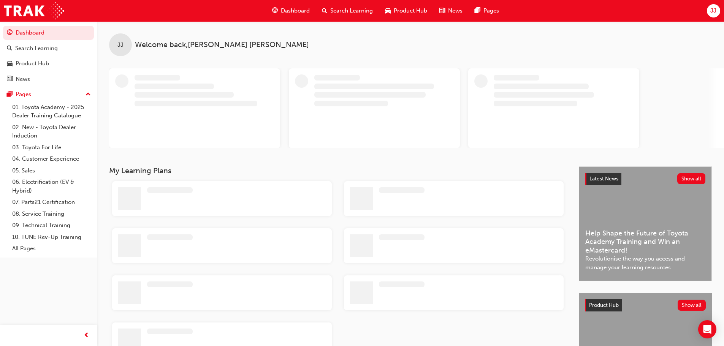
click at [717, 9] on div "JJ" at bounding box center [713, 10] width 13 height 13
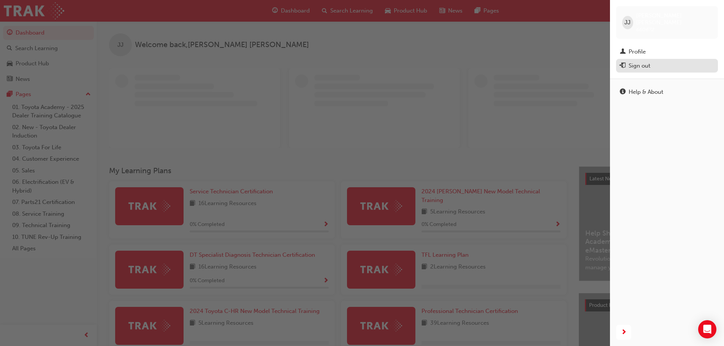
click at [639, 62] on div "Sign out" at bounding box center [639, 66] width 22 height 9
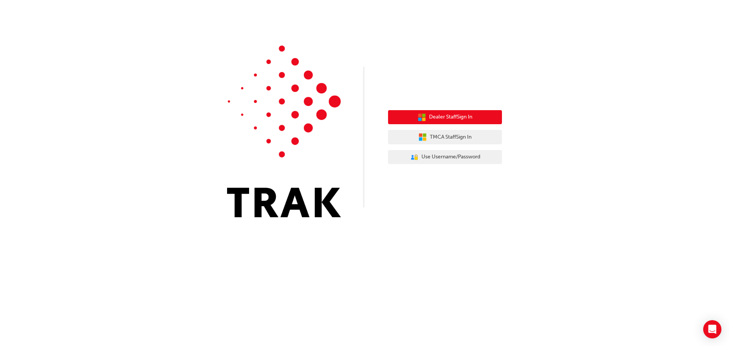
click at [424, 113] on button "Dealer Staff Sign In" at bounding box center [445, 117] width 114 height 14
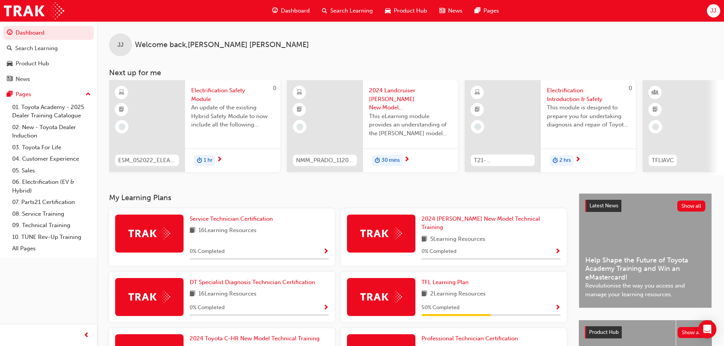
click at [708, 14] on div "JJ" at bounding box center [713, 10] width 13 height 13
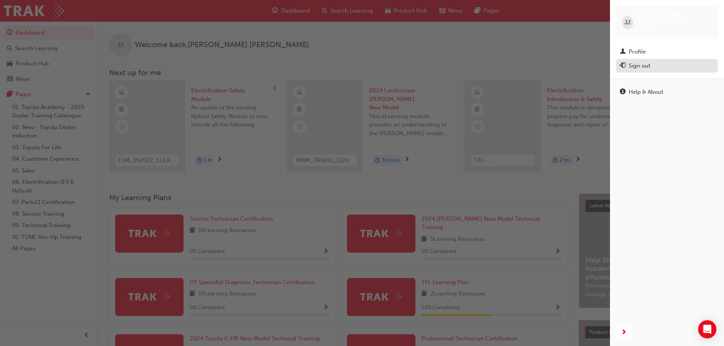
click at [646, 62] on div "Sign out" at bounding box center [639, 66] width 22 height 9
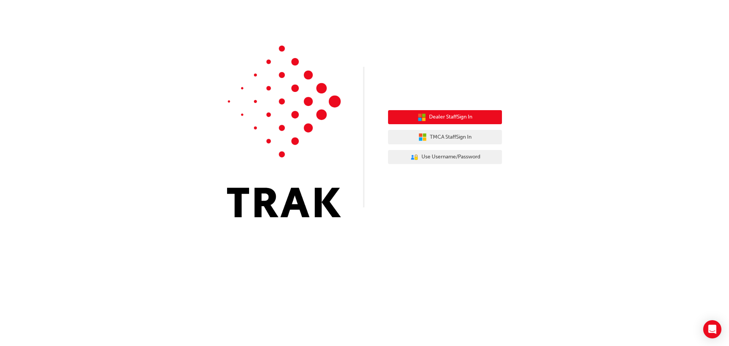
click at [466, 120] on span "Dealer Staff Sign In" at bounding box center [450, 117] width 43 height 9
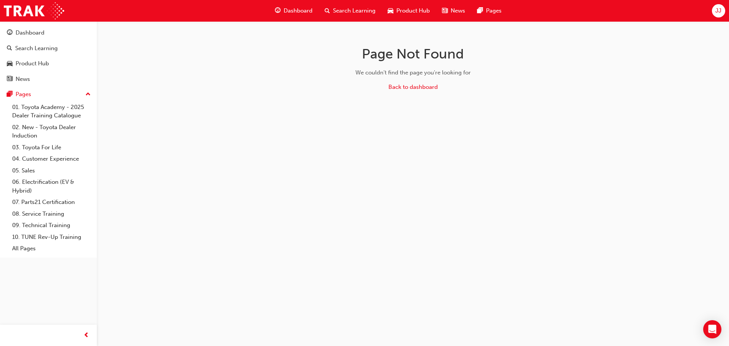
click at [719, 18] on div "Dashboard Search Learning Product Hub News Pages JJ" at bounding box center [364, 11] width 729 height 22
click at [719, 13] on span "JJ" at bounding box center [719, 10] width 6 height 9
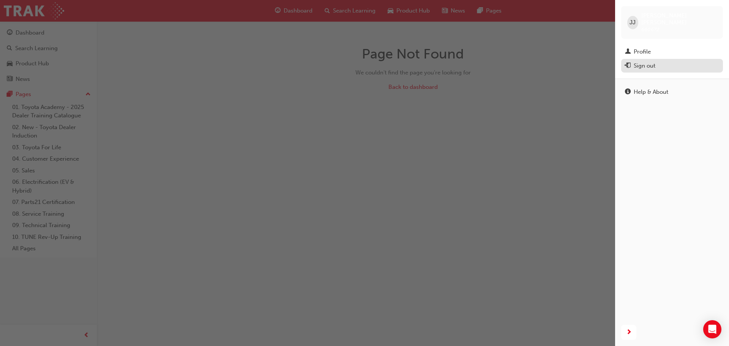
click at [645, 62] on div "Sign out" at bounding box center [645, 66] width 22 height 9
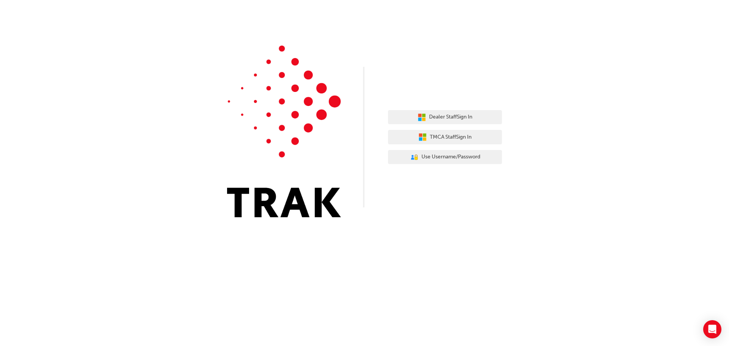
click at [644, 56] on div "Dealer Staff Sign In TMCA Staff Sign In User Authentication Icon - Blue Person,…" at bounding box center [364, 114] width 729 height 229
click at [431, 133] on button "TMCA Staff Sign In" at bounding box center [445, 137] width 114 height 14
click at [415, 115] on button "Dealer Staff Sign In" at bounding box center [445, 117] width 114 height 14
